Goal: Transaction & Acquisition: Purchase product/service

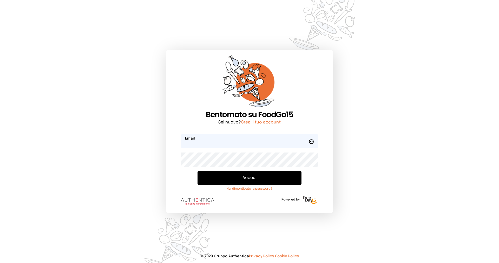
type input "**********"
click at [241, 178] on button "Accedi" at bounding box center [249, 178] width 104 height 14
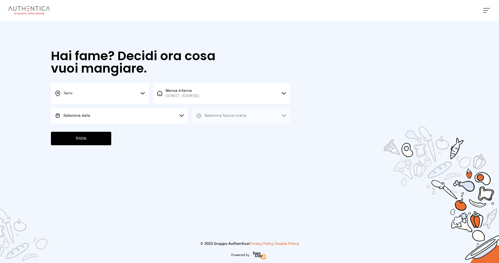
click at [146, 113] on button "Seleziona data" at bounding box center [119, 116] width 137 height 16
click at [65, 128] on li "[DATE], [DATE]" at bounding box center [119, 131] width 137 height 14
click at [224, 115] on span "Seleziona fascia oraria" at bounding box center [225, 116] width 42 height 4
click at [221, 129] on li "Pranzo" at bounding box center [241, 131] width 98 height 14
click at [90, 140] on button "Inizia" at bounding box center [81, 139] width 60 height 14
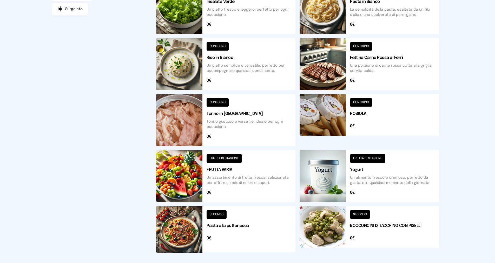
scroll to position [156, 0]
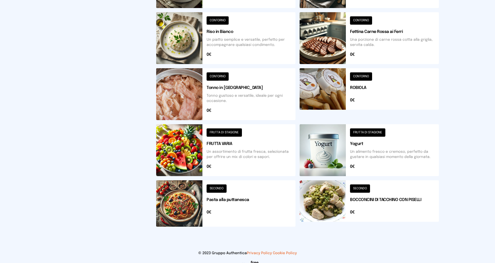
click at [357, 186] on button at bounding box center [369, 204] width 139 height 47
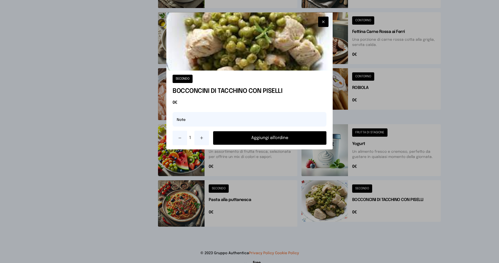
click at [273, 137] on button "Aggiungi all'ordine" at bounding box center [269, 138] width 113 height 14
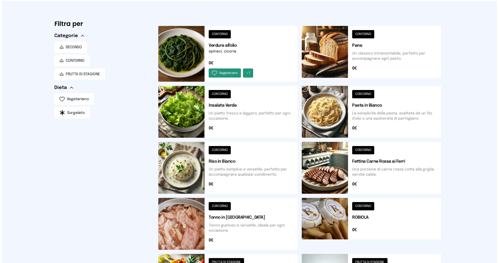
scroll to position [0, 0]
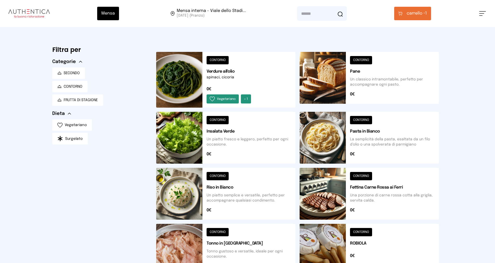
click at [219, 60] on button at bounding box center [225, 80] width 139 height 56
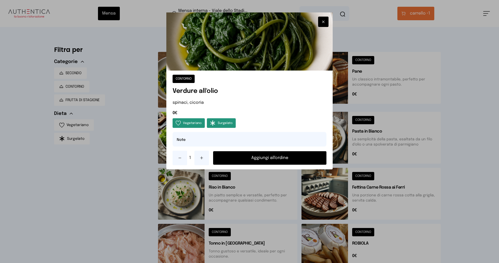
click at [266, 161] on button "Aggiungi all'ordine" at bounding box center [269, 158] width 113 height 14
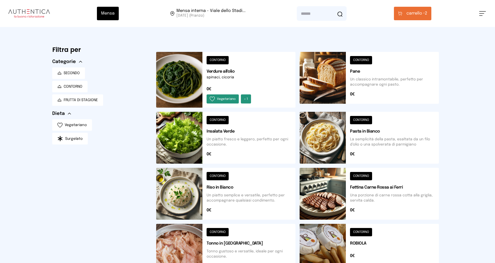
click at [411, 9] on button "carrello • 2" at bounding box center [412, 14] width 37 height 14
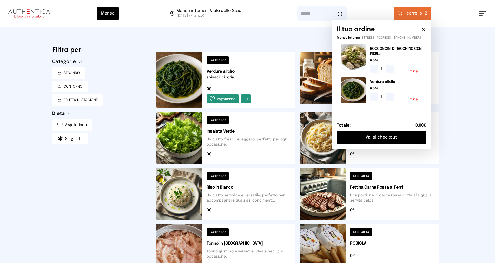
click at [381, 143] on button "Vai al checkout" at bounding box center [381, 138] width 89 height 14
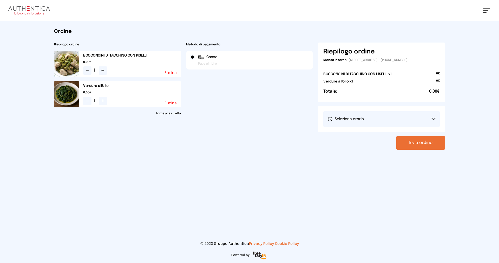
click at [342, 119] on span "Seleziona orario" at bounding box center [345, 119] width 36 height 5
click at [346, 133] on span "1° Turno (13:00 - 15:00)" at bounding box center [346, 133] width 39 height 5
click at [411, 139] on button "Invia ordine" at bounding box center [420, 143] width 49 height 14
